Goal: Information Seeking & Learning: Learn about a topic

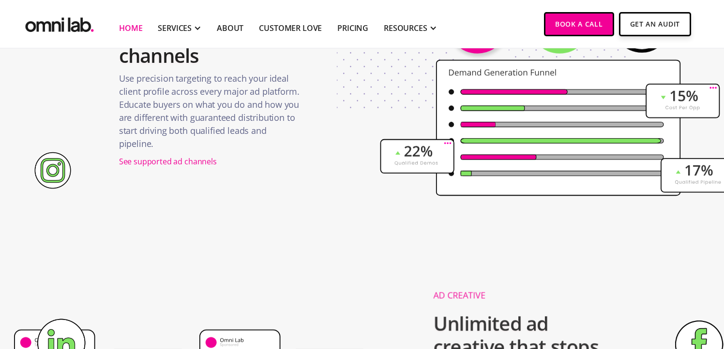
scroll to position [1233, 0]
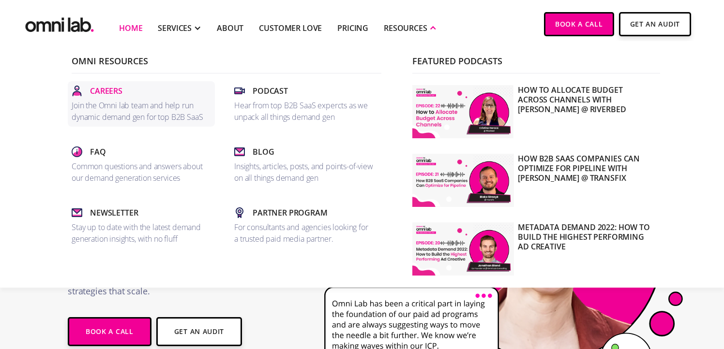
click at [100, 87] on p "Careers" at bounding box center [106, 91] width 32 height 12
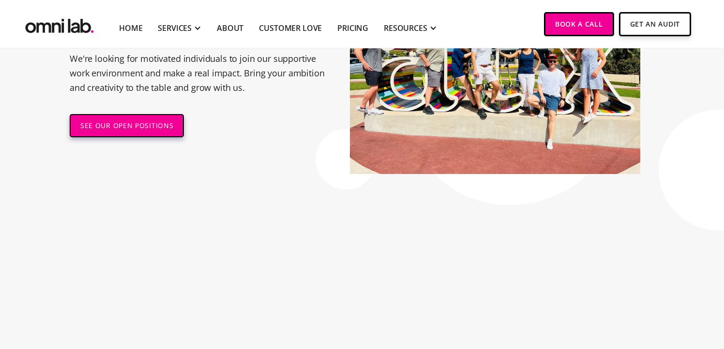
click at [87, 136] on link "SEE OUR OPEN POSITIONS" at bounding box center [127, 125] width 114 height 23
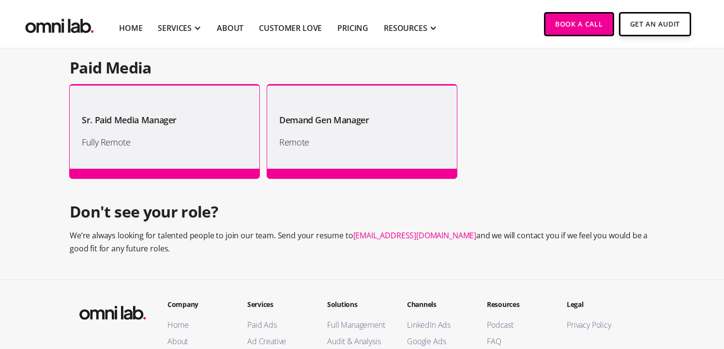
scroll to position [940, 0]
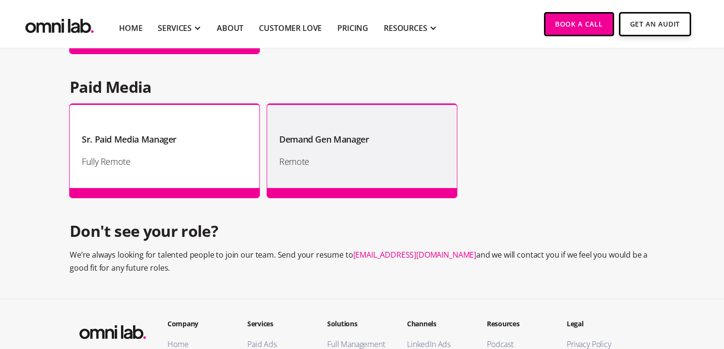
click at [93, 178] on div "Sr. Paid Media Manager Fully Remote" at bounding box center [165, 151] width 190 height 94
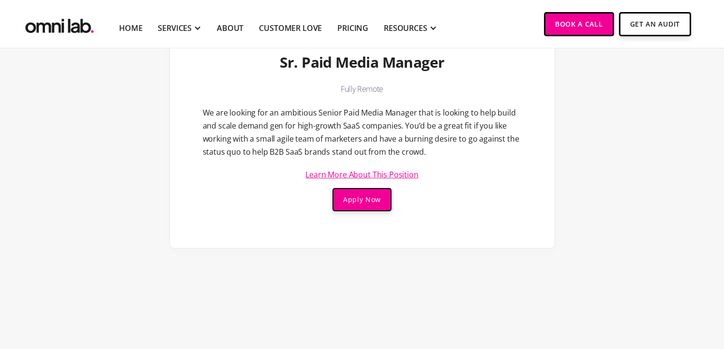
click at [355, 175] on link "Learn More About This Position" at bounding box center [361, 175] width 113 height 8
click at [314, 175] on link "Learn More About This Position" at bounding box center [361, 175] width 113 height 8
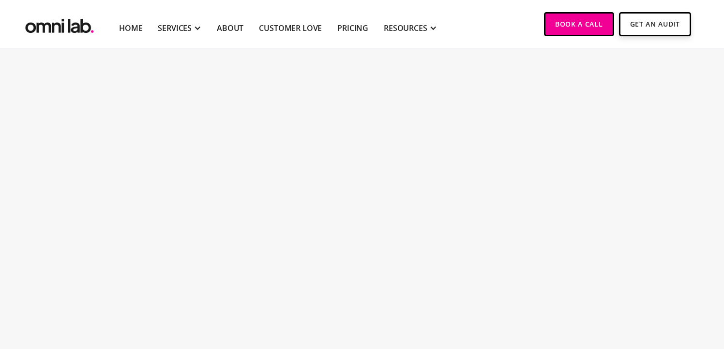
scroll to position [1013, 0]
